Goal: Task Accomplishment & Management: Complete application form

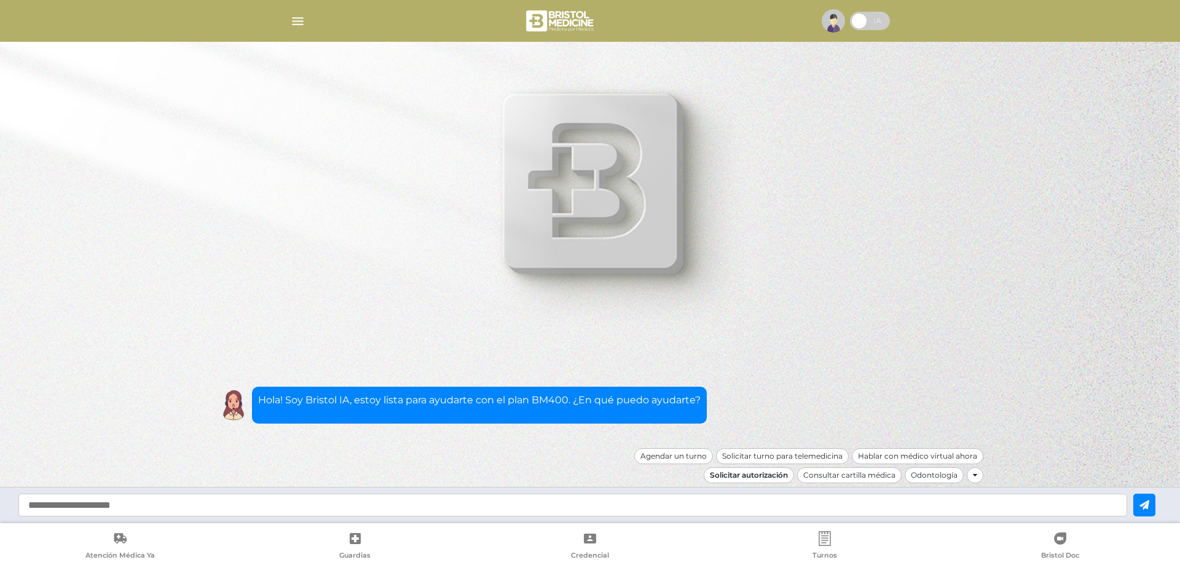
click at [729, 473] on div "Solicitar autorización" at bounding box center [749, 475] width 90 height 16
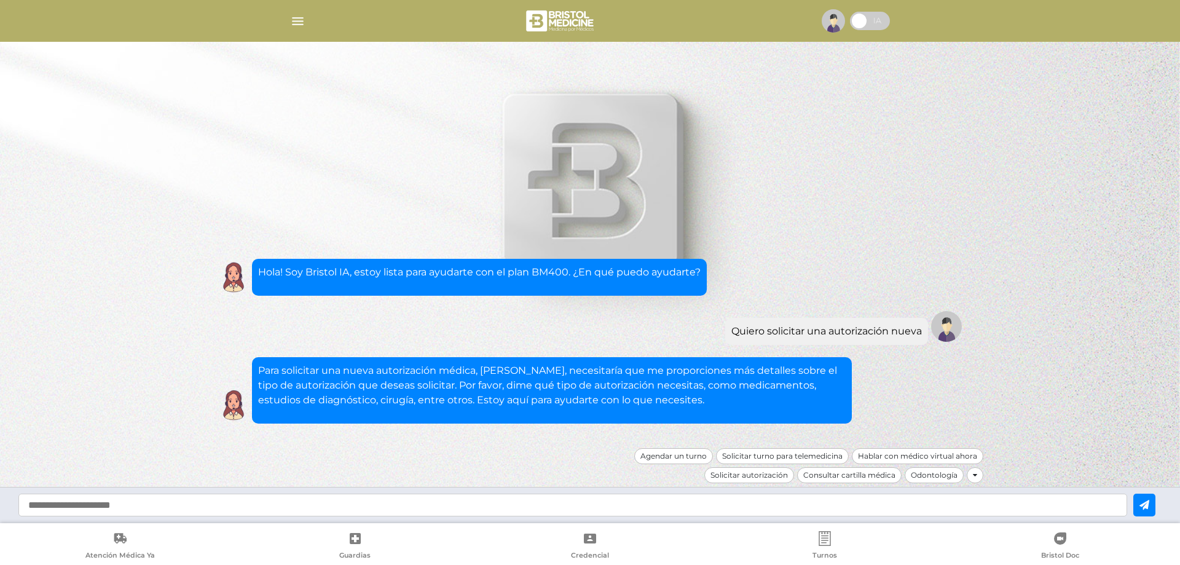
click at [416, 507] on input "text" at bounding box center [572, 505] width 1109 height 23
drag, startPoint x: 710, startPoint y: 366, endPoint x: 822, endPoint y: 363, distance: 112.0
click at [821, 363] on div "Para solicitar una nueva autorización médica, [PERSON_NAME], necesitaría que me…" at bounding box center [552, 390] width 600 height 66
click at [822, 363] on div "Para solicitar una nueva autorización médica, [PERSON_NAME], necesitaría que me…" at bounding box center [552, 390] width 600 height 66
drag, startPoint x: 317, startPoint y: 387, endPoint x: 556, endPoint y: 376, distance: 239.4
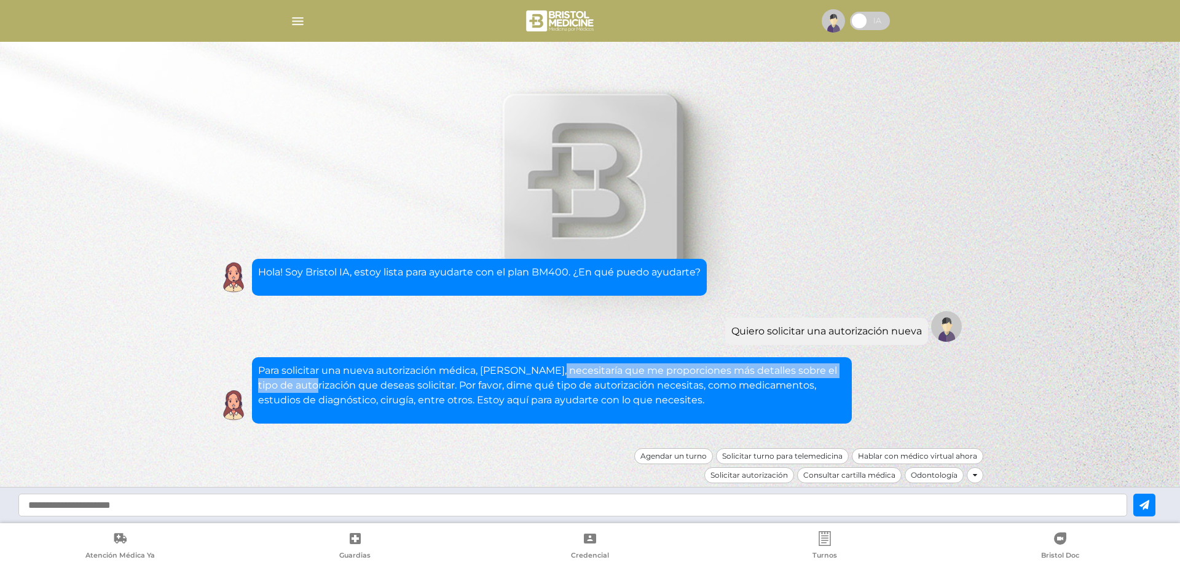
click at [555, 376] on p "Para solicitar una nueva autorización médica, [PERSON_NAME], necesitaría que me…" at bounding box center [552, 385] width 588 height 44
click at [556, 384] on p "Para solicitar una nueva autorización médica, [PERSON_NAME], necesitaría que me…" at bounding box center [552, 385] width 588 height 44
click at [348, 507] on input "text" at bounding box center [572, 505] width 1109 height 23
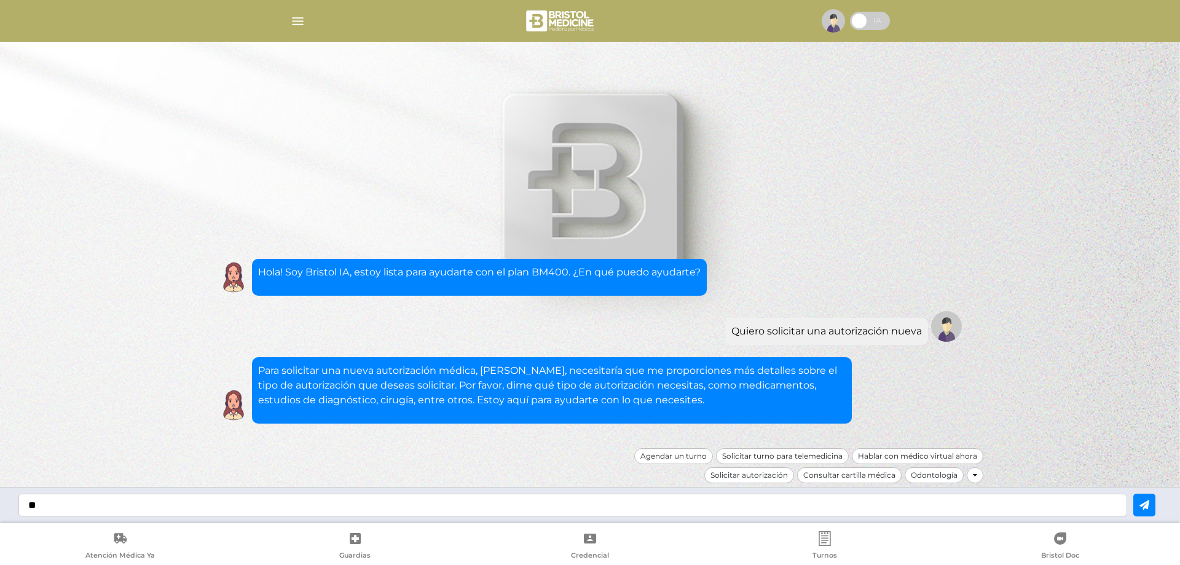
type input "*"
type input "*********"
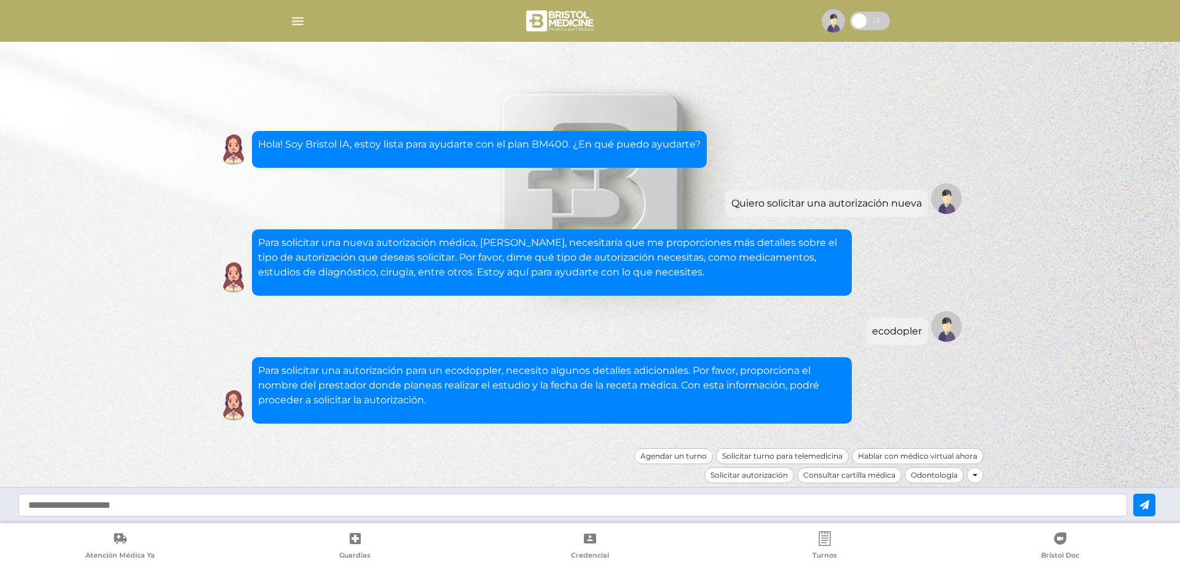
click at [371, 498] on input "text" at bounding box center [572, 505] width 1109 height 23
type input "**********"
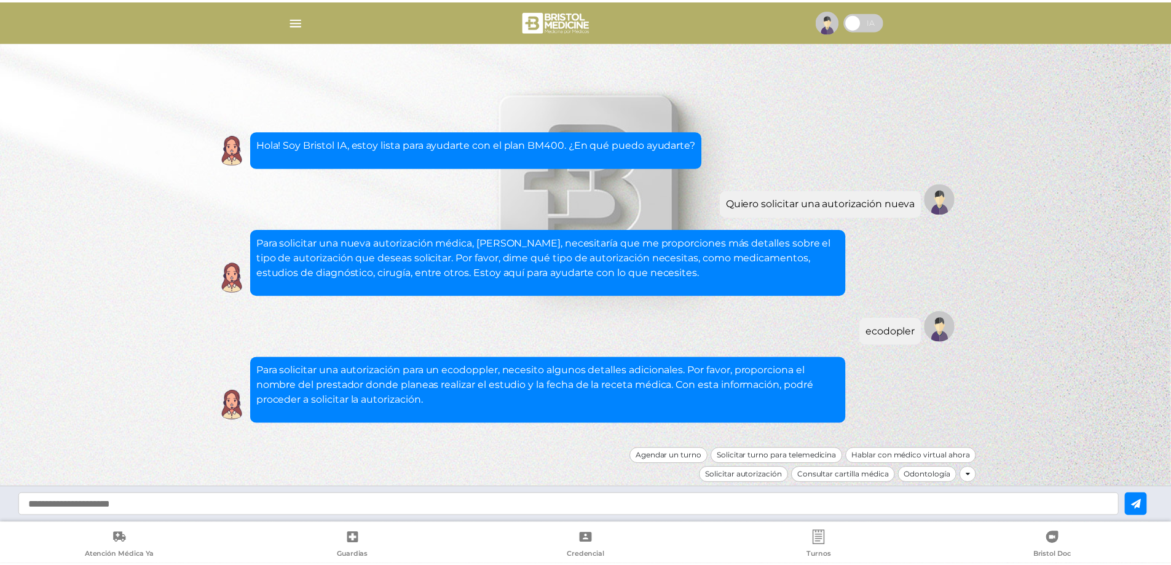
scroll to position [23, 0]
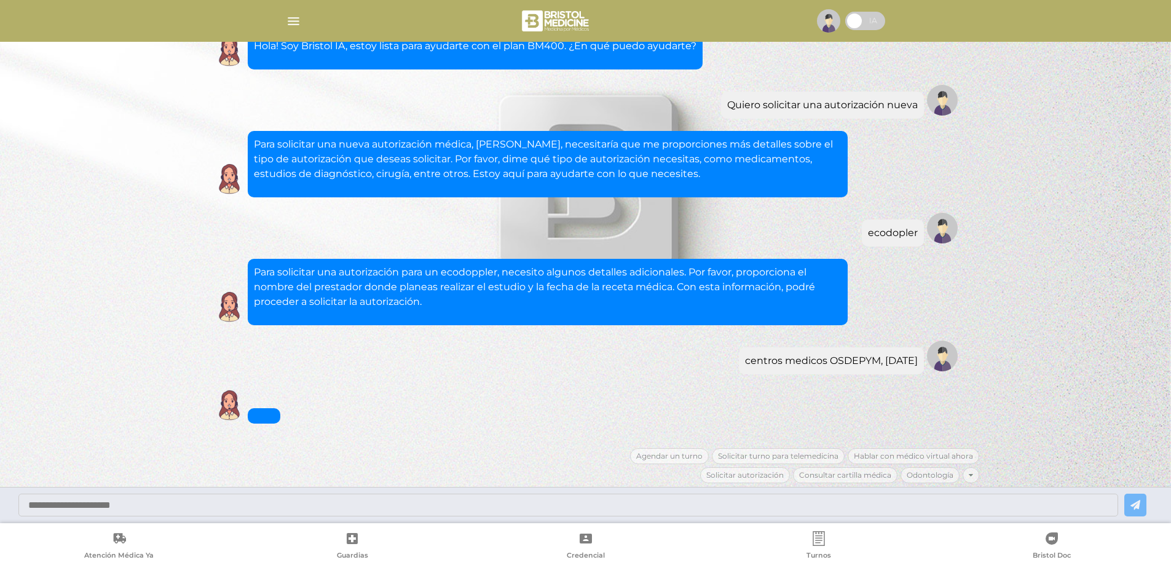
click at [438, 386] on div "centros medicos OSDEPYM, [DATE] Para solicitar una autorización para un ecodopp…" at bounding box center [585, 212] width 787 height 471
click at [136, 317] on div at bounding box center [585, 282] width 1171 height 565
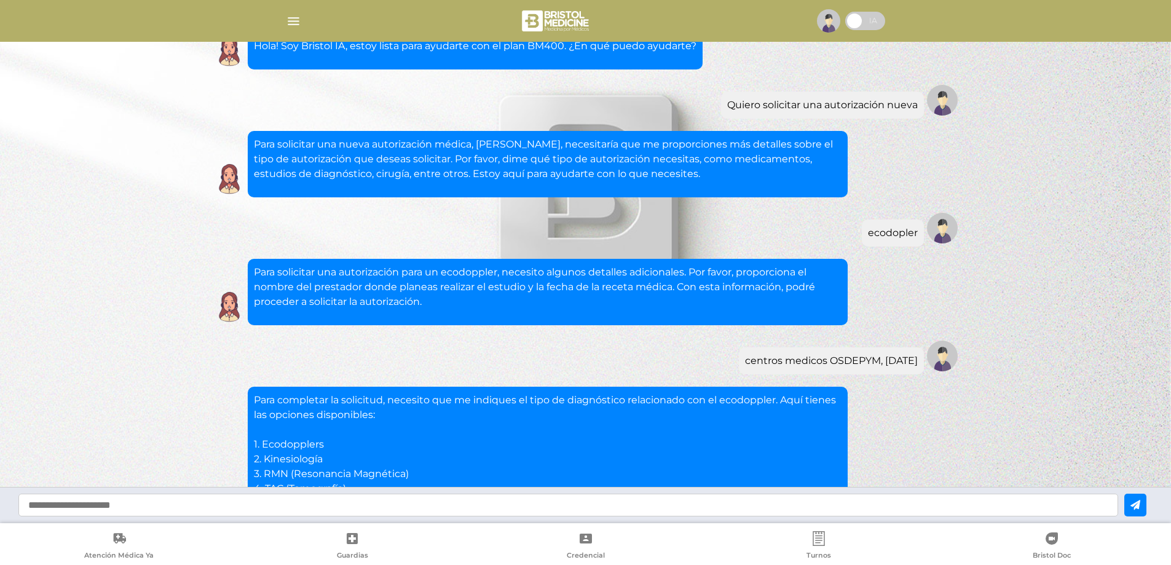
scroll to position [244, 0]
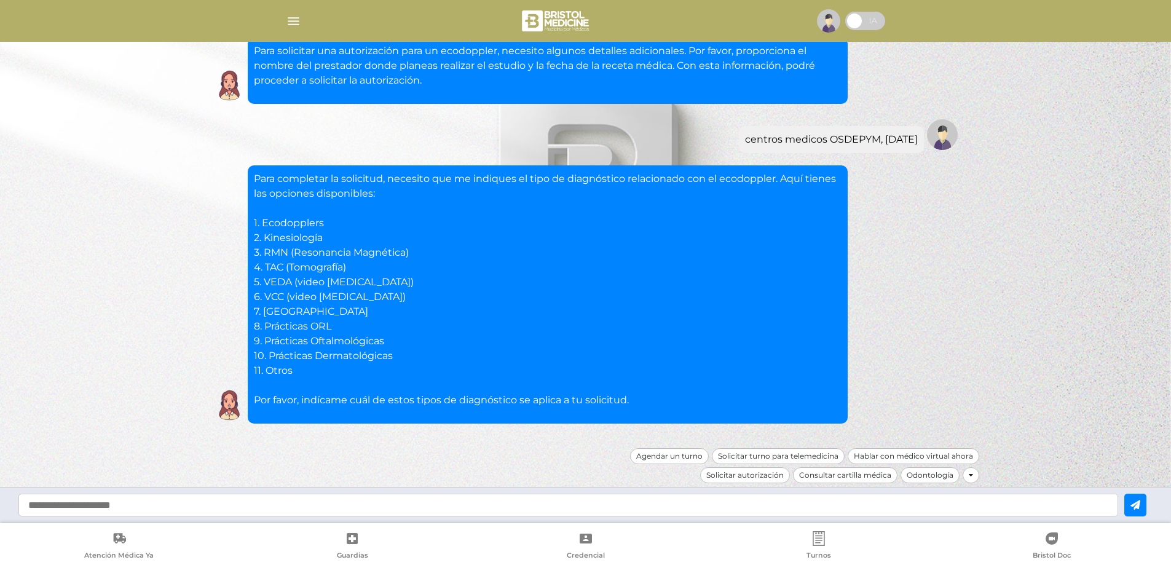
click at [275, 499] on input "text" at bounding box center [568, 505] width 1100 height 23
type input "*"
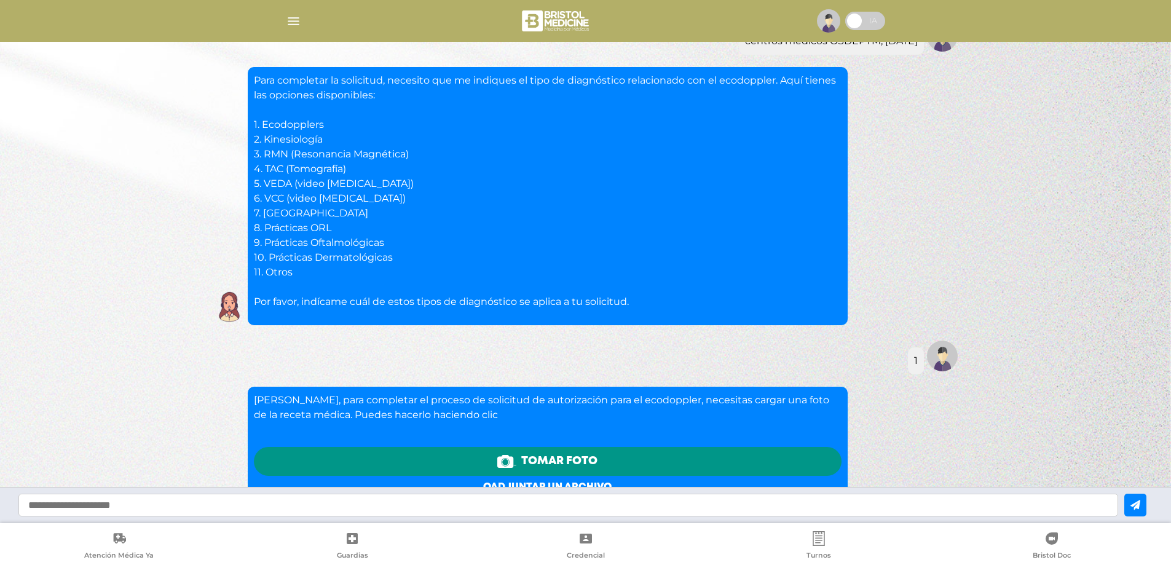
scroll to position [539, 0]
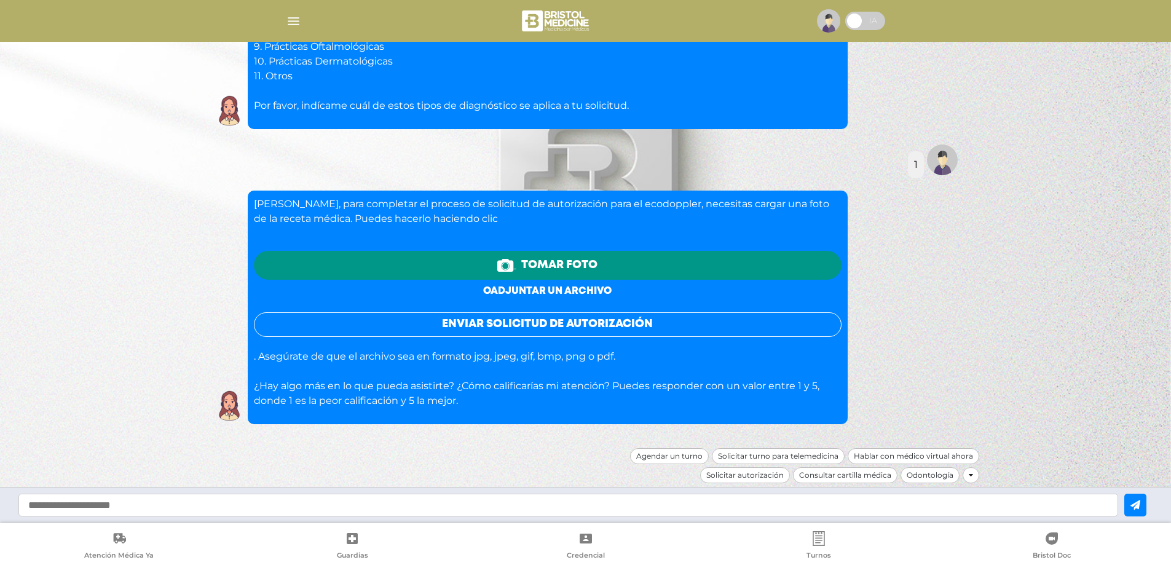
click at [552, 288] on link "o adjuntar un archivo" at bounding box center [547, 291] width 128 height 9
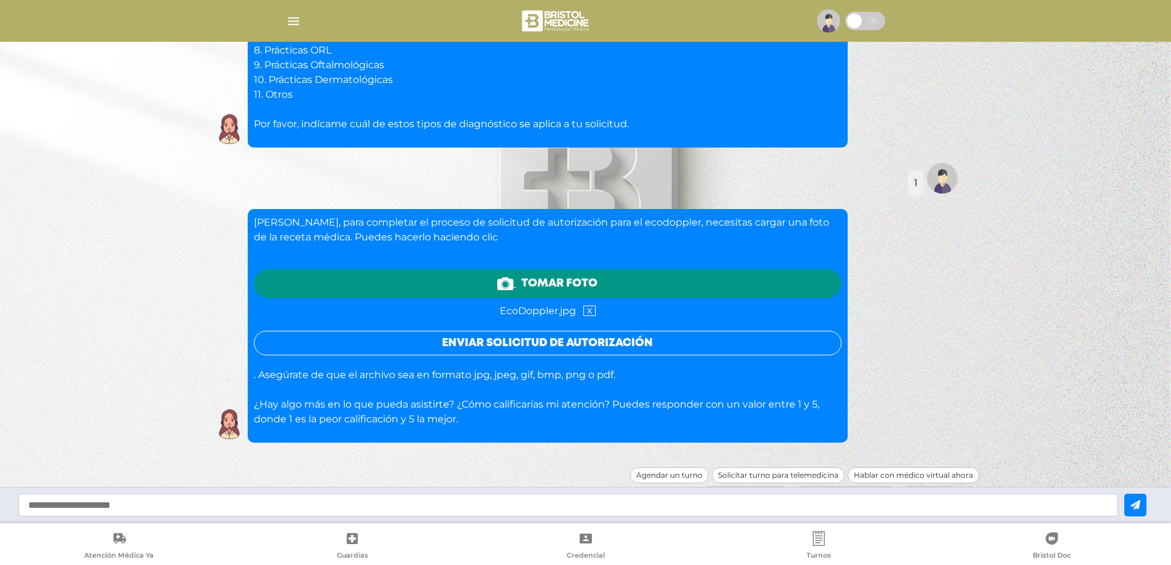
scroll to position [539, 0]
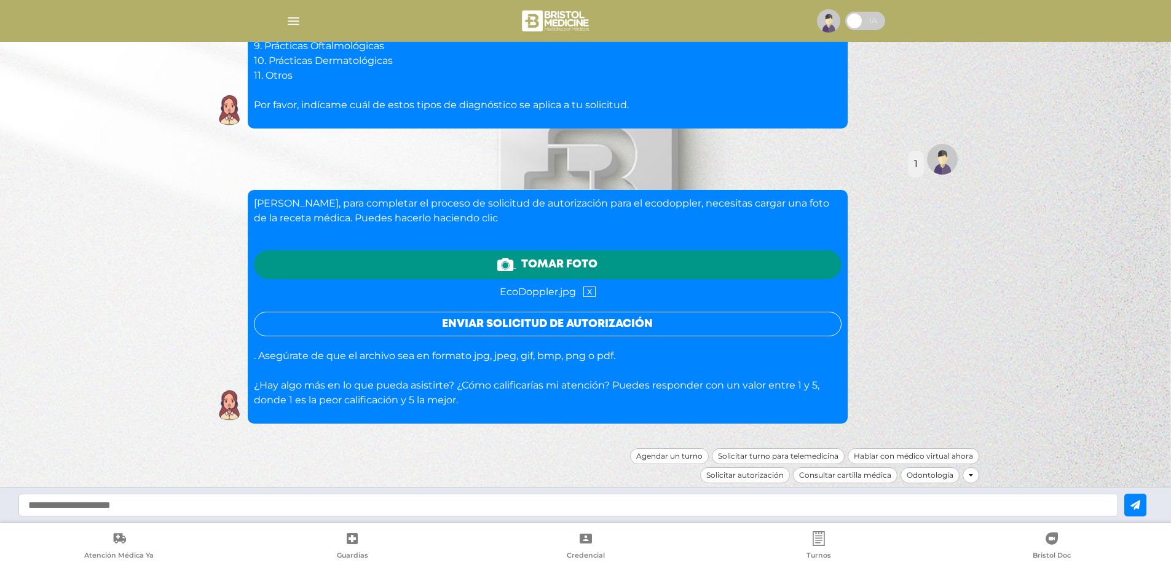
click at [481, 324] on button "Enviar solicitud de autorización" at bounding box center [548, 324] width 588 height 25
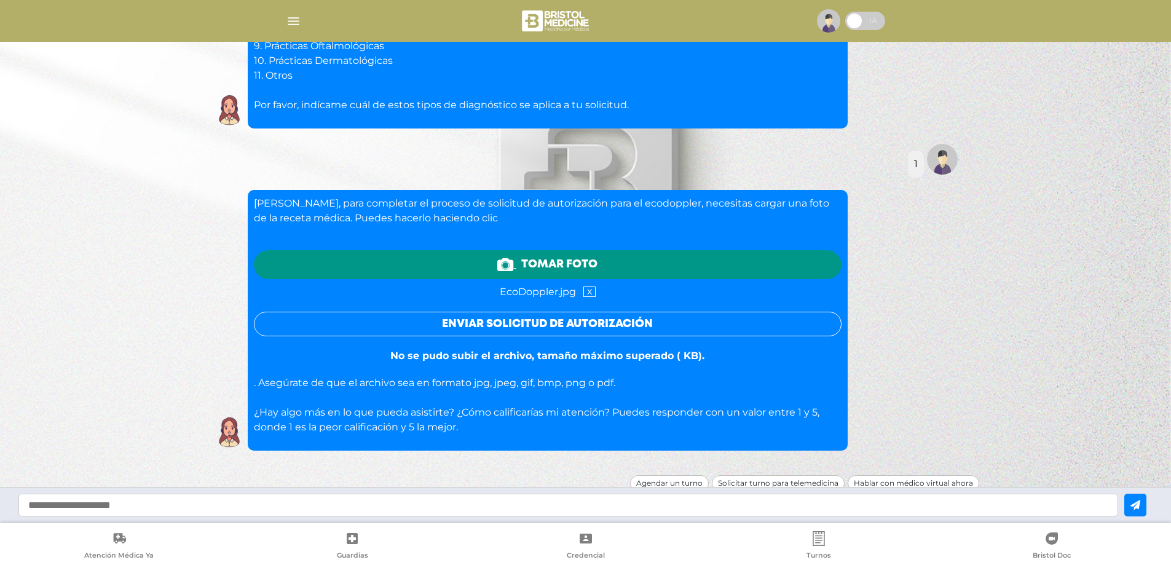
click at [587, 292] on link "x" at bounding box center [589, 292] width 12 height 10
click at [456, 291] on h6 "o adjuntar un archivo" at bounding box center [548, 290] width 588 height 12
click at [528, 291] on link "o adjuntar un archivo" at bounding box center [547, 290] width 128 height 9
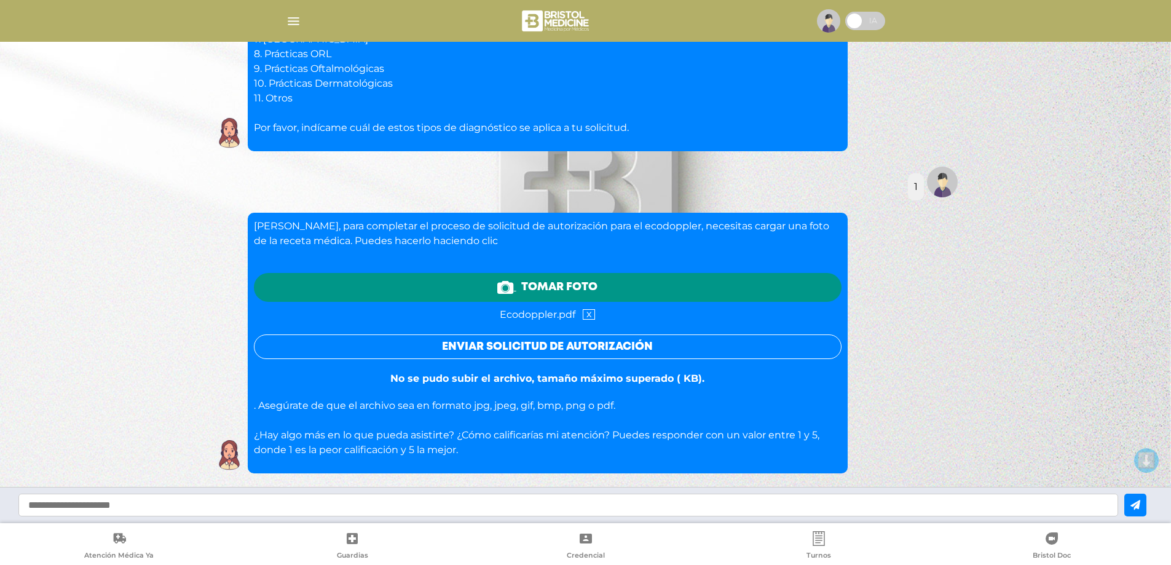
scroll to position [566, 0]
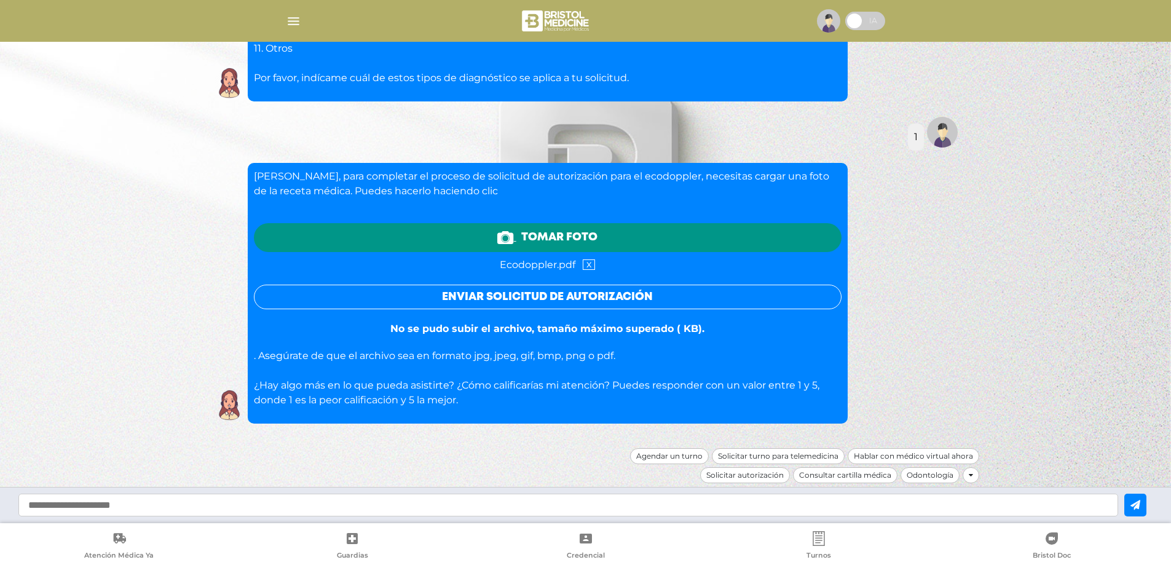
click at [550, 292] on button "Enviar solicitud de autorización" at bounding box center [548, 297] width 588 height 25
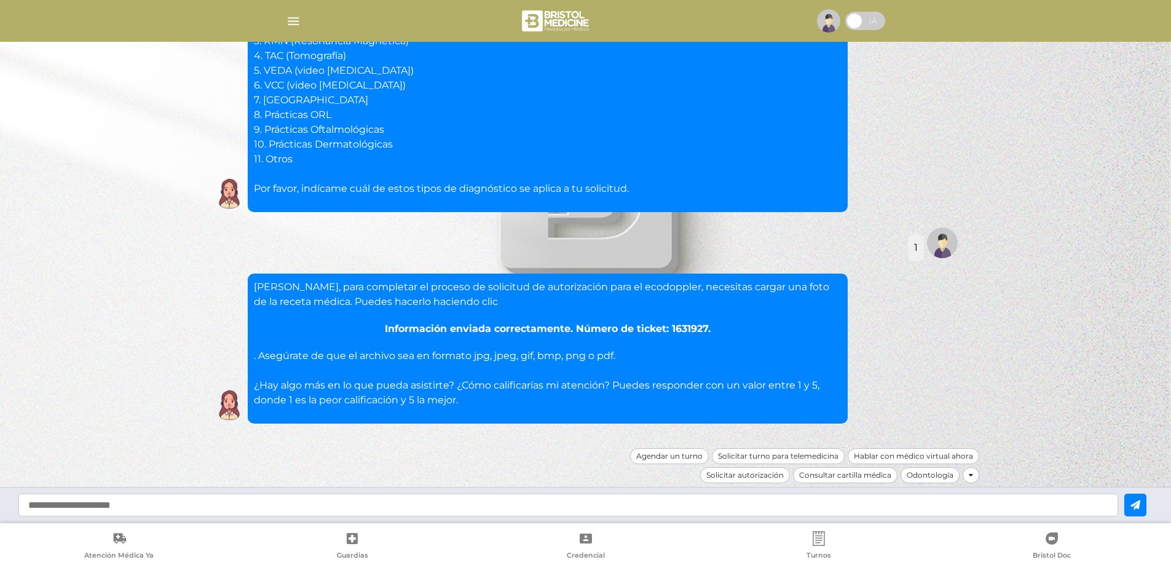
scroll to position [456, 0]
drag, startPoint x: 574, startPoint y: 328, endPoint x: 732, endPoint y: 330, distance: 157.4
click at [686, 330] on div "Información enviada correctamente. Número de ticket: 1631927." at bounding box center [548, 329] width 588 height 15
drag, startPoint x: 728, startPoint y: 330, endPoint x: 379, endPoint y: 320, distance: 348.7
click at [339, 328] on div "Información enviada correctamente. Número de ticket: 1631927." at bounding box center [548, 329] width 588 height 15
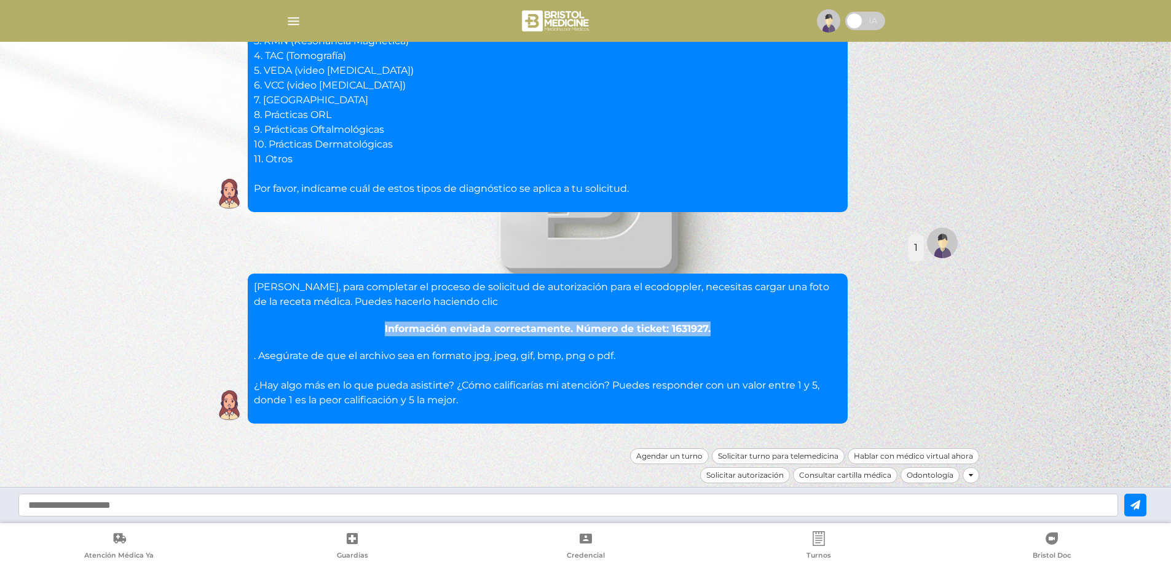
copy div "Información enviada correctamente. Número de ticket: 1631927."
drag, startPoint x: 82, startPoint y: 168, endPoint x: 162, endPoint y: 158, distance: 81.1
click at [85, 167] on div at bounding box center [585, 282] width 1171 height 565
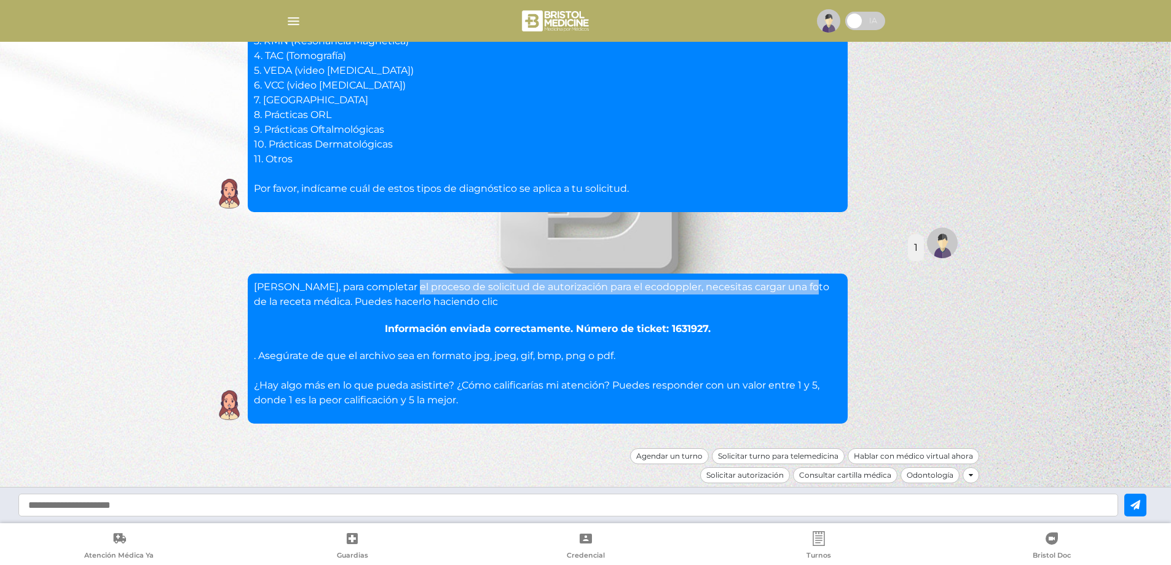
drag, startPoint x: 742, startPoint y: 288, endPoint x: 391, endPoint y: 282, distance: 351.1
click at [397, 282] on p "[PERSON_NAME], para completar el proceso de solicitud de autorización para el e…" at bounding box center [548, 295] width 588 height 30
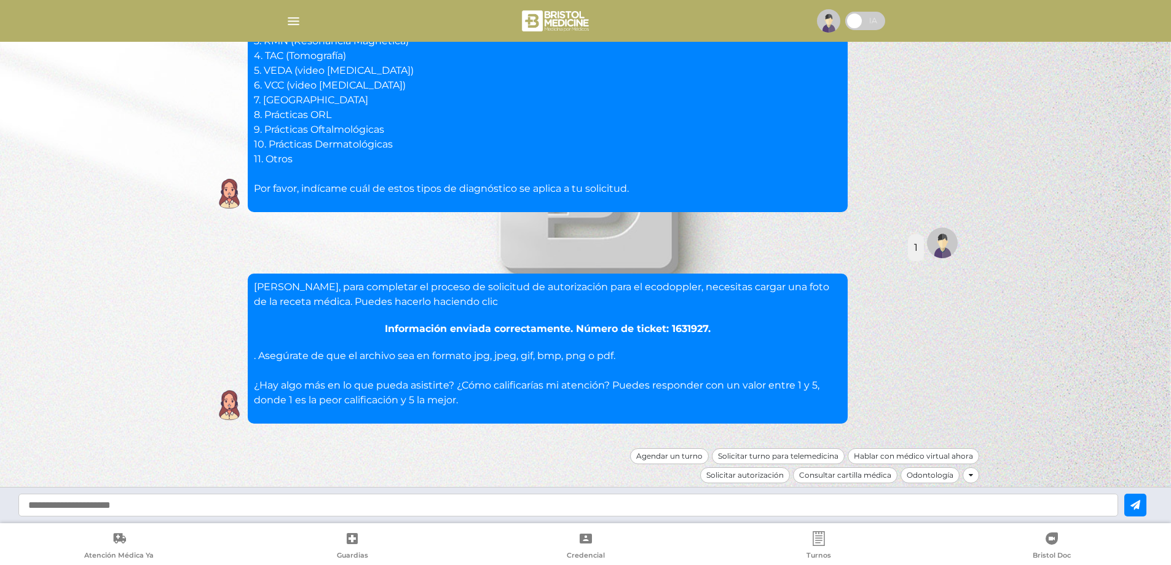
click at [485, 296] on p "[PERSON_NAME], para completar el proceso de solicitud de autorización para el e…" at bounding box center [548, 295] width 588 height 30
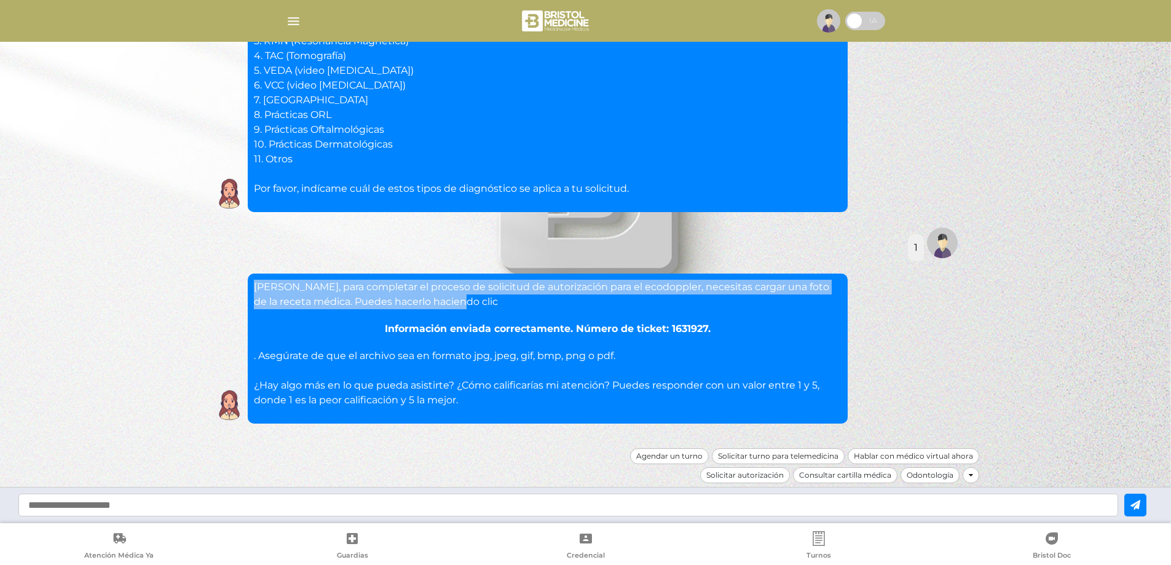
drag, startPoint x: 433, startPoint y: 299, endPoint x: 283, endPoint y: 274, distance: 152.7
click at [249, 279] on div "[PERSON_NAME], para completar el proceso de solicitud de autorización para el e…" at bounding box center [548, 349] width 600 height 150
